Goal: Navigation & Orientation: Find specific page/section

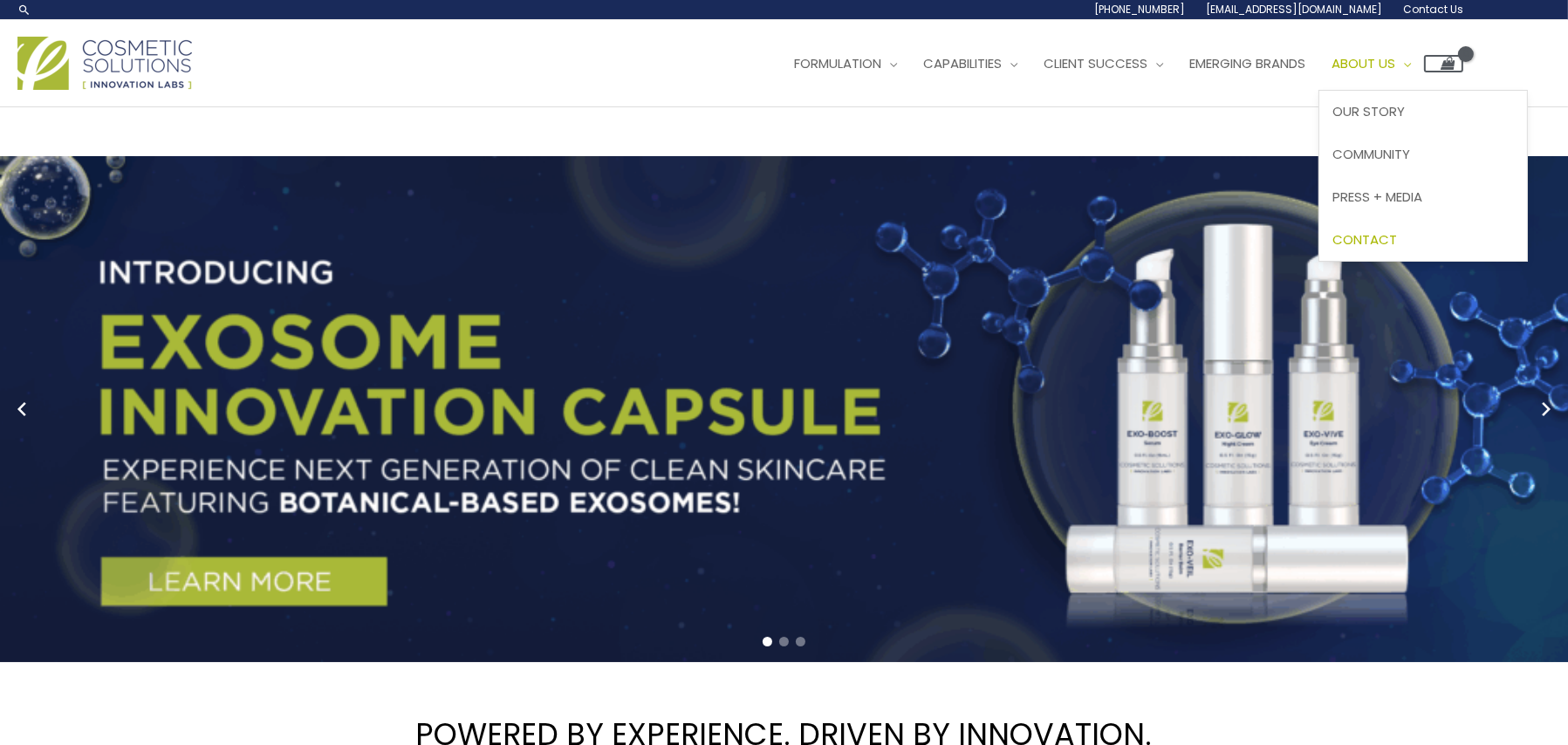
click at [1383, 249] on span "Contact" at bounding box center [1365, 239] width 64 height 18
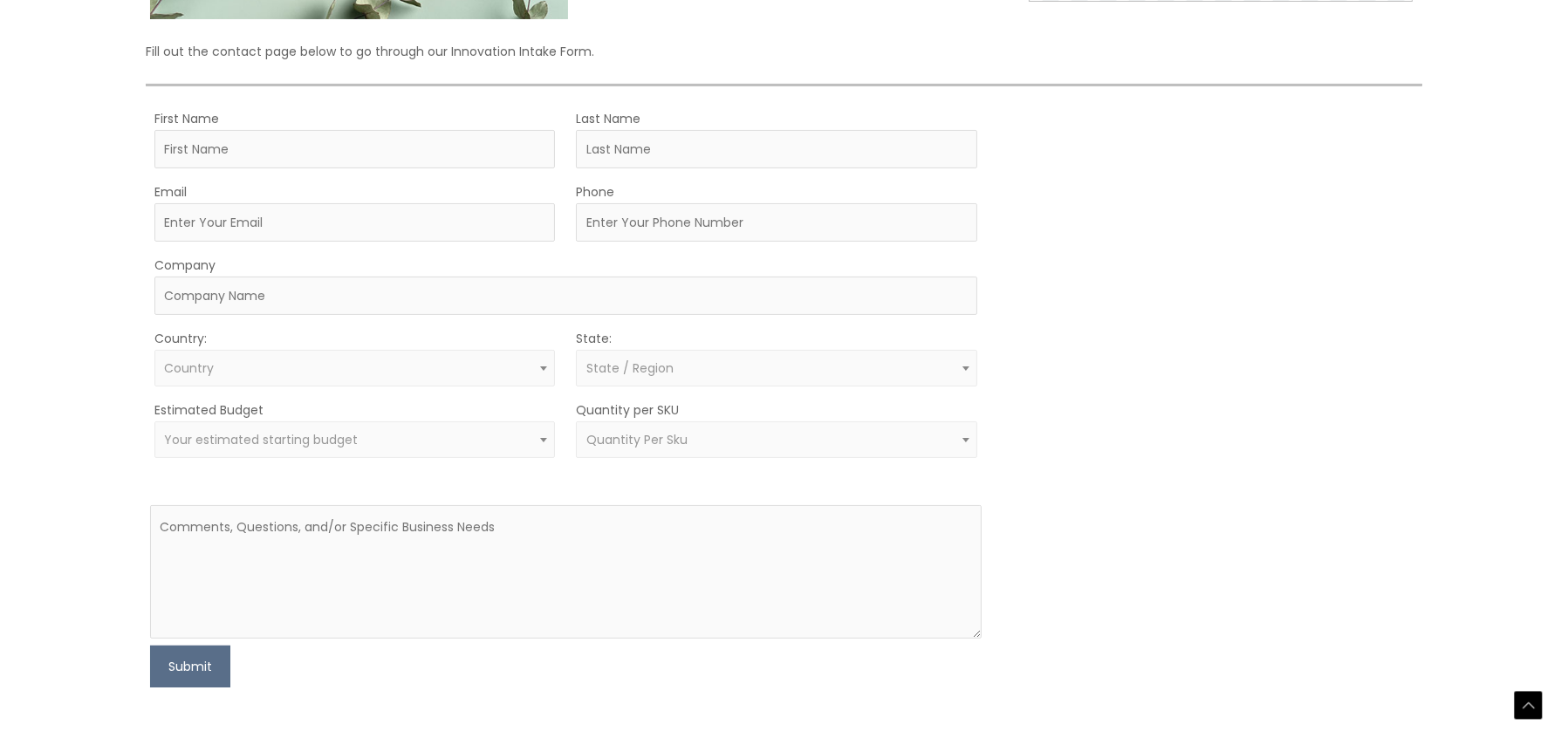
scroll to position [728, 0]
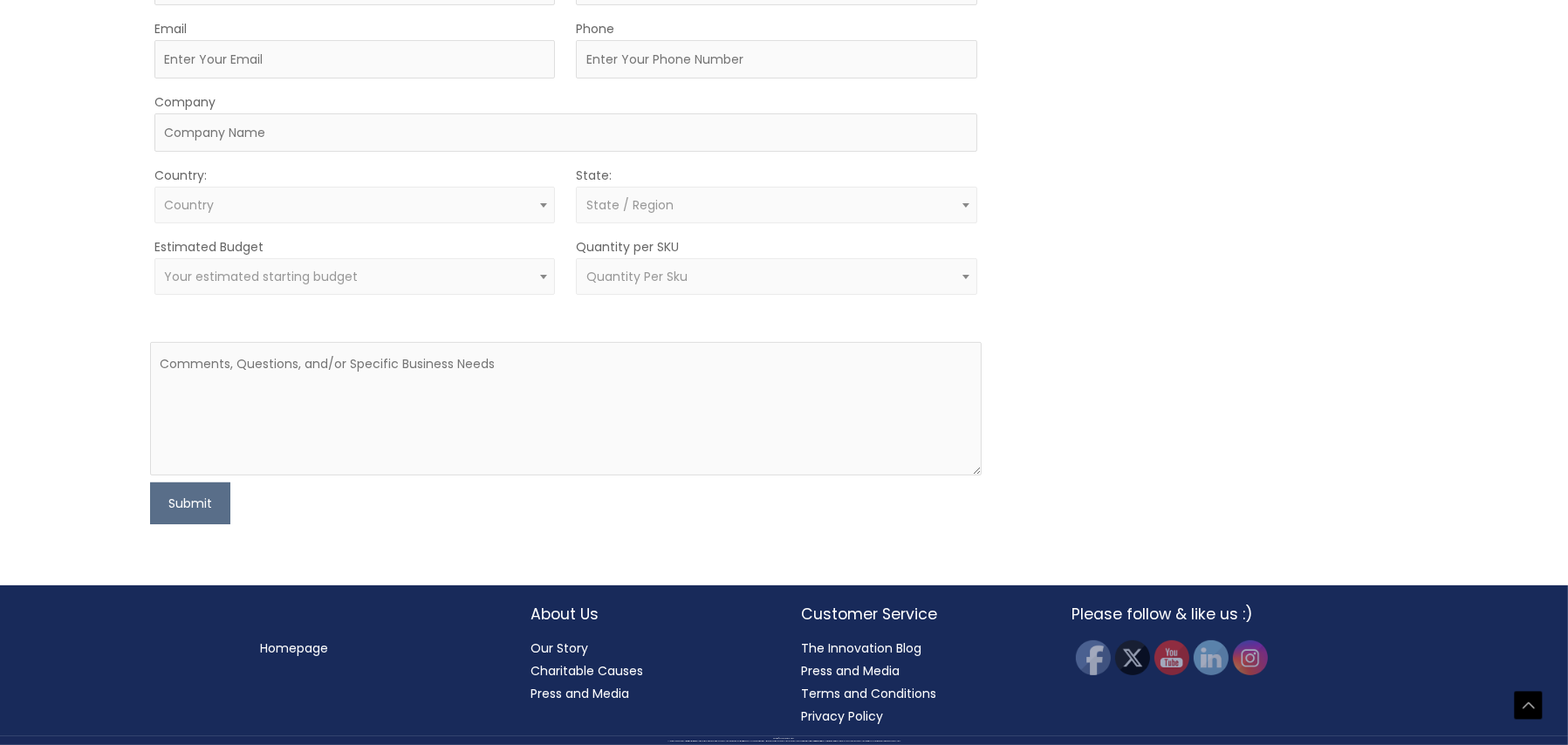
click at [551, 640] on link "Our Story" at bounding box center [560, 648] width 58 height 17
